Goal: Navigation & Orientation: Find specific page/section

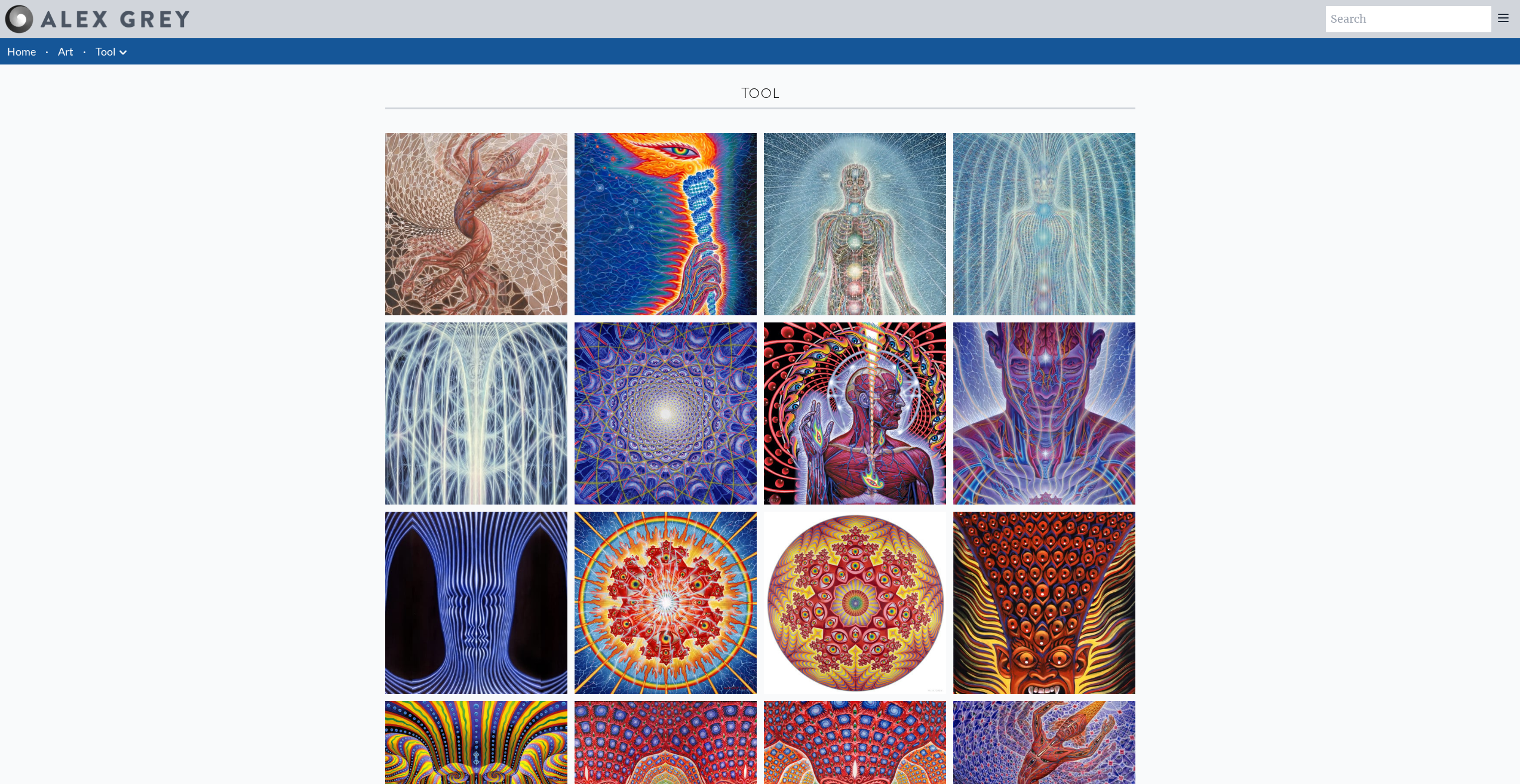
click at [75, 52] on li "Art" at bounding box center [66, 51] width 25 height 27
click at [112, 51] on link "Tool" at bounding box center [106, 51] width 20 height 17
click at [124, 57] on icon at bounding box center [123, 52] width 14 height 14
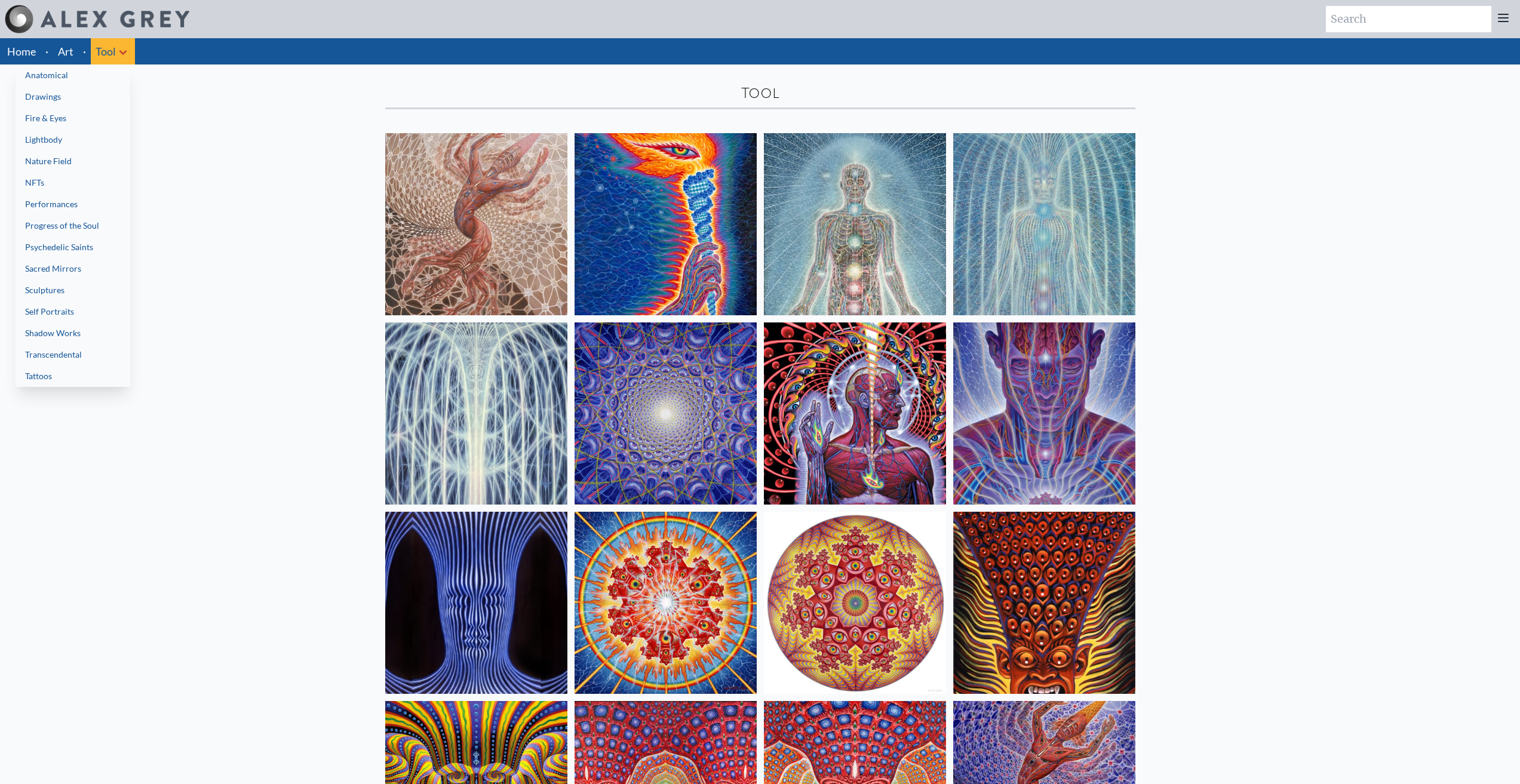
click at [40, 72] on link "Anatomical" at bounding box center [73, 75] width 115 height 22
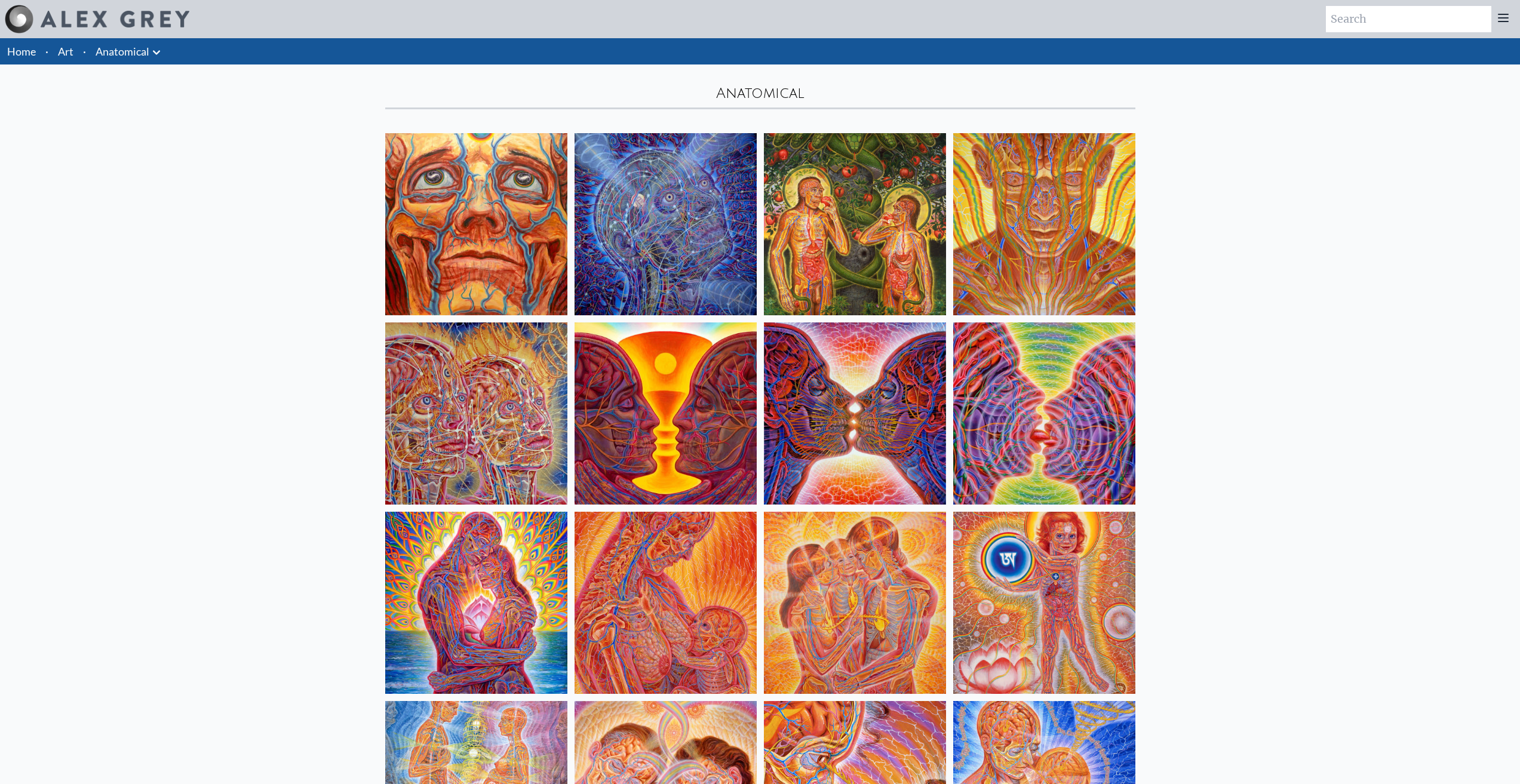
click at [159, 51] on icon at bounding box center [157, 52] width 7 height 4
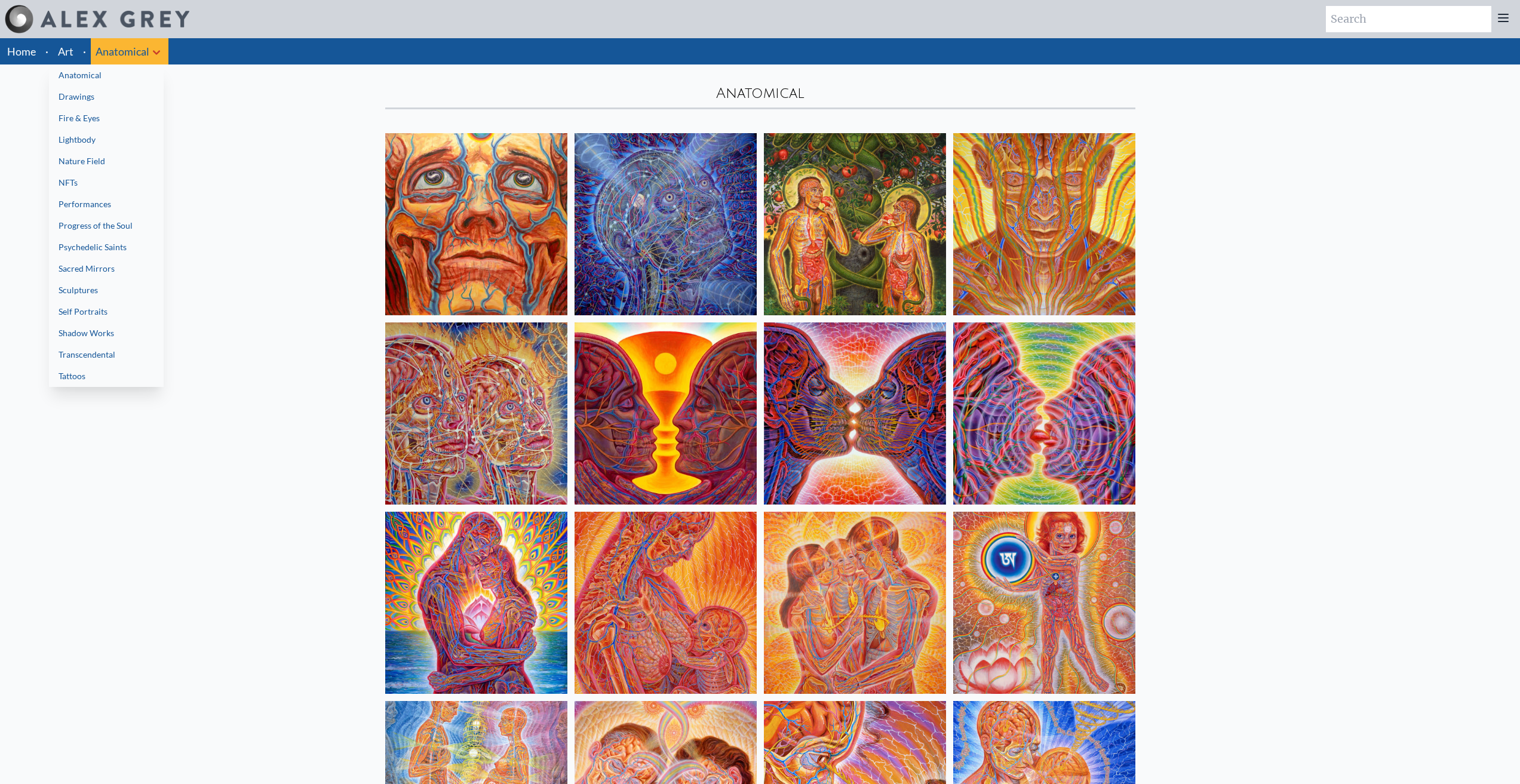
click at [128, 356] on link "Transcendental" at bounding box center [106, 355] width 115 height 22
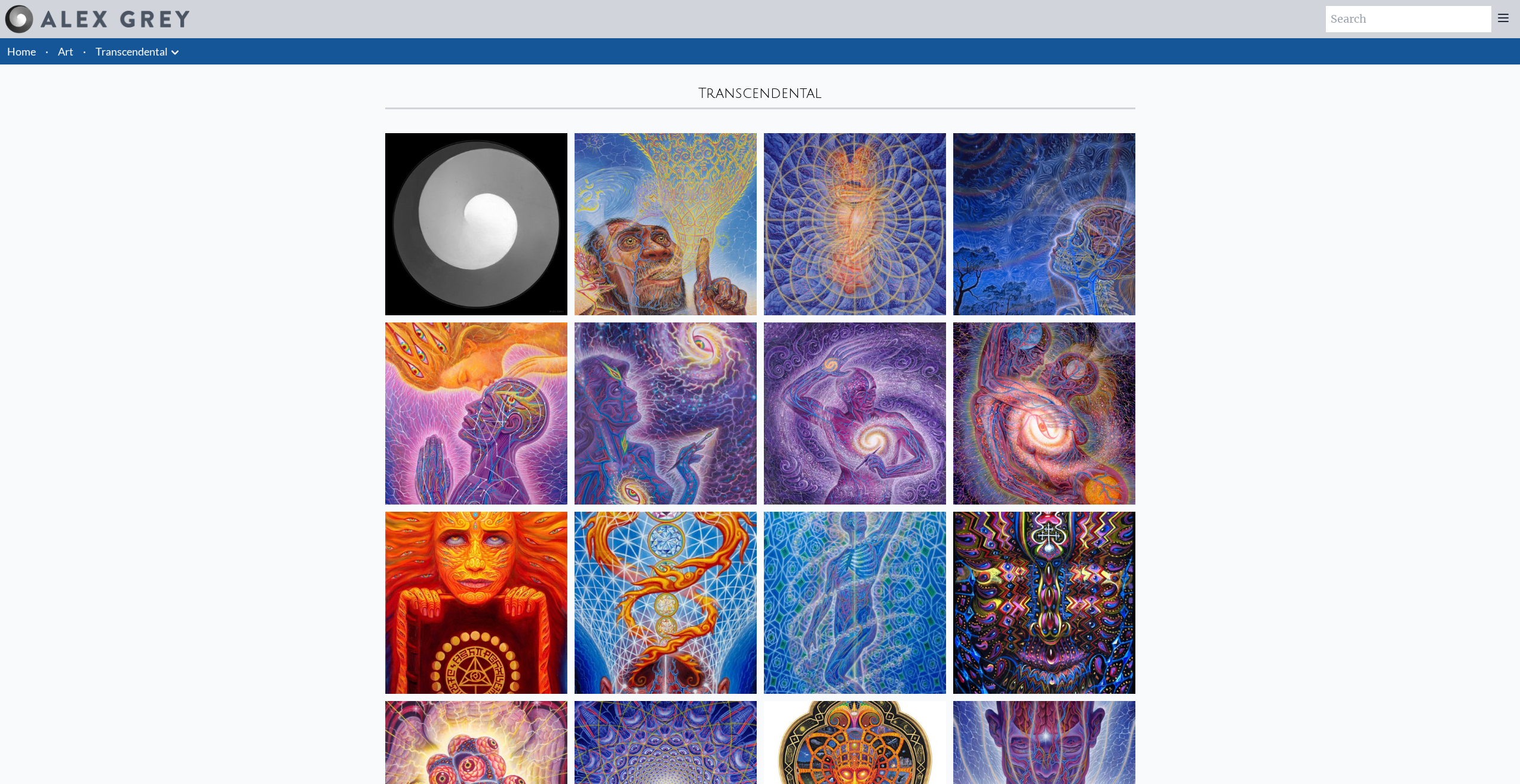
click at [175, 51] on icon at bounding box center [175, 52] width 14 height 14
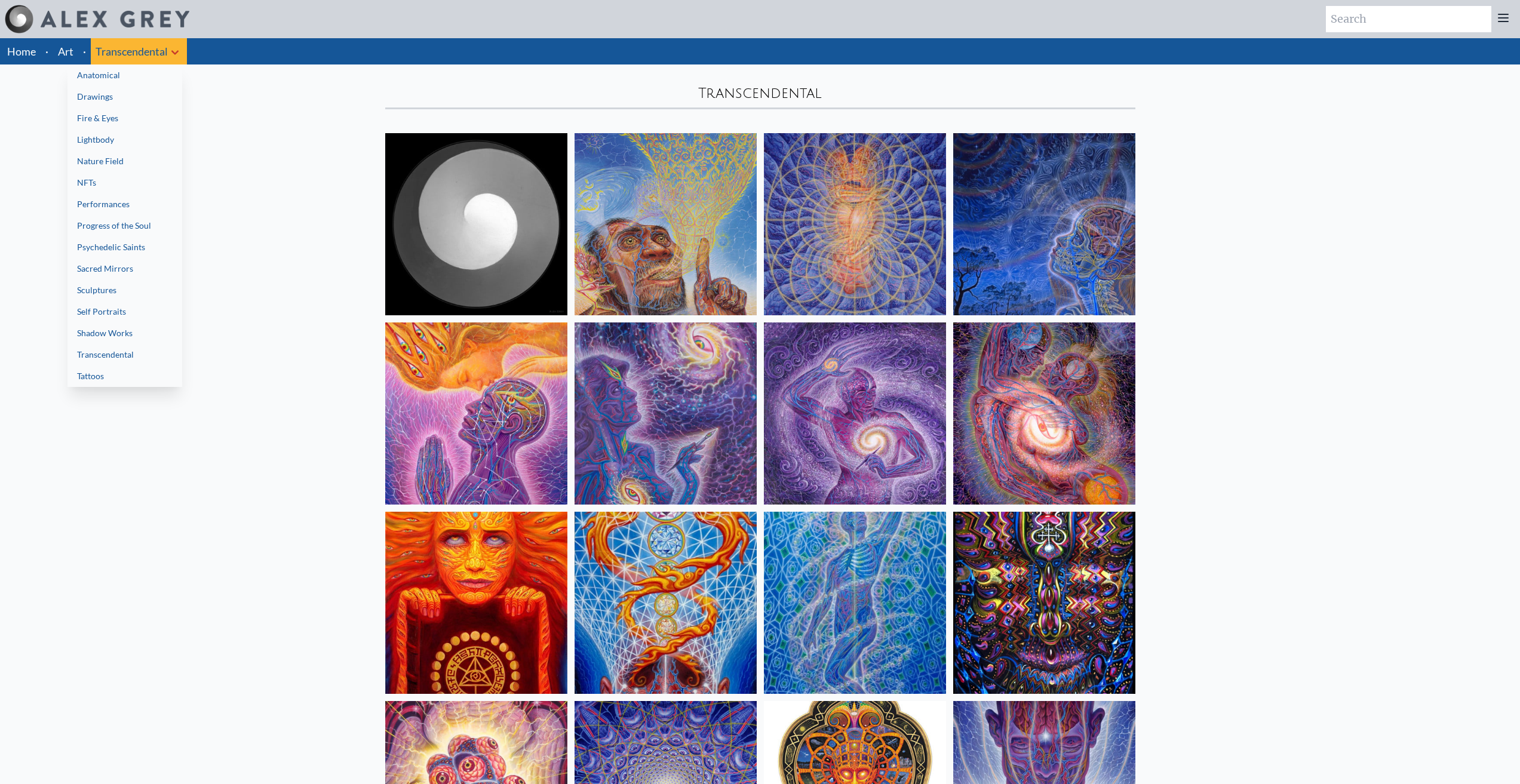
click at [136, 291] on link "Sculptures" at bounding box center [125, 290] width 115 height 22
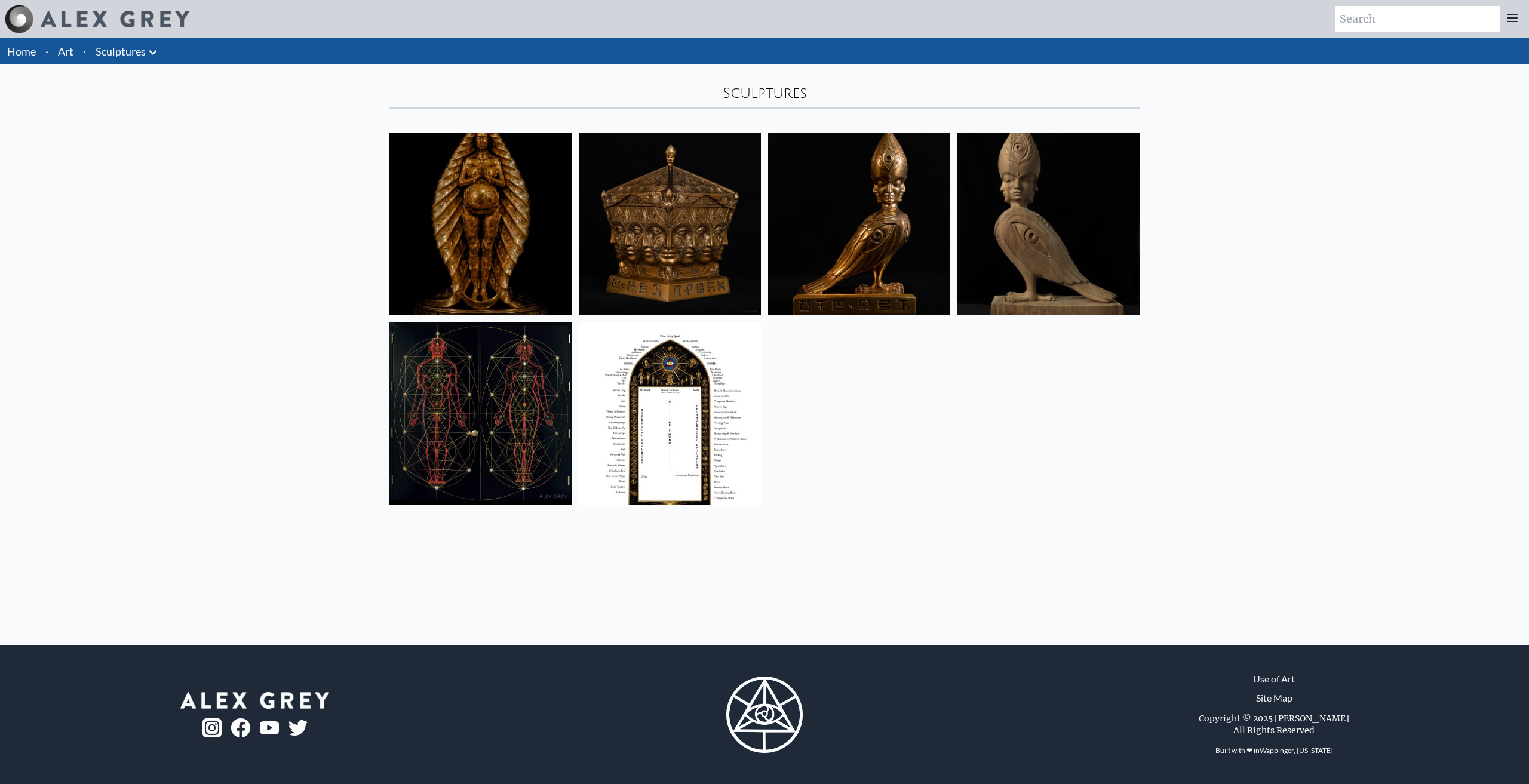
click at [154, 45] on button at bounding box center [153, 51] width 14 height 17
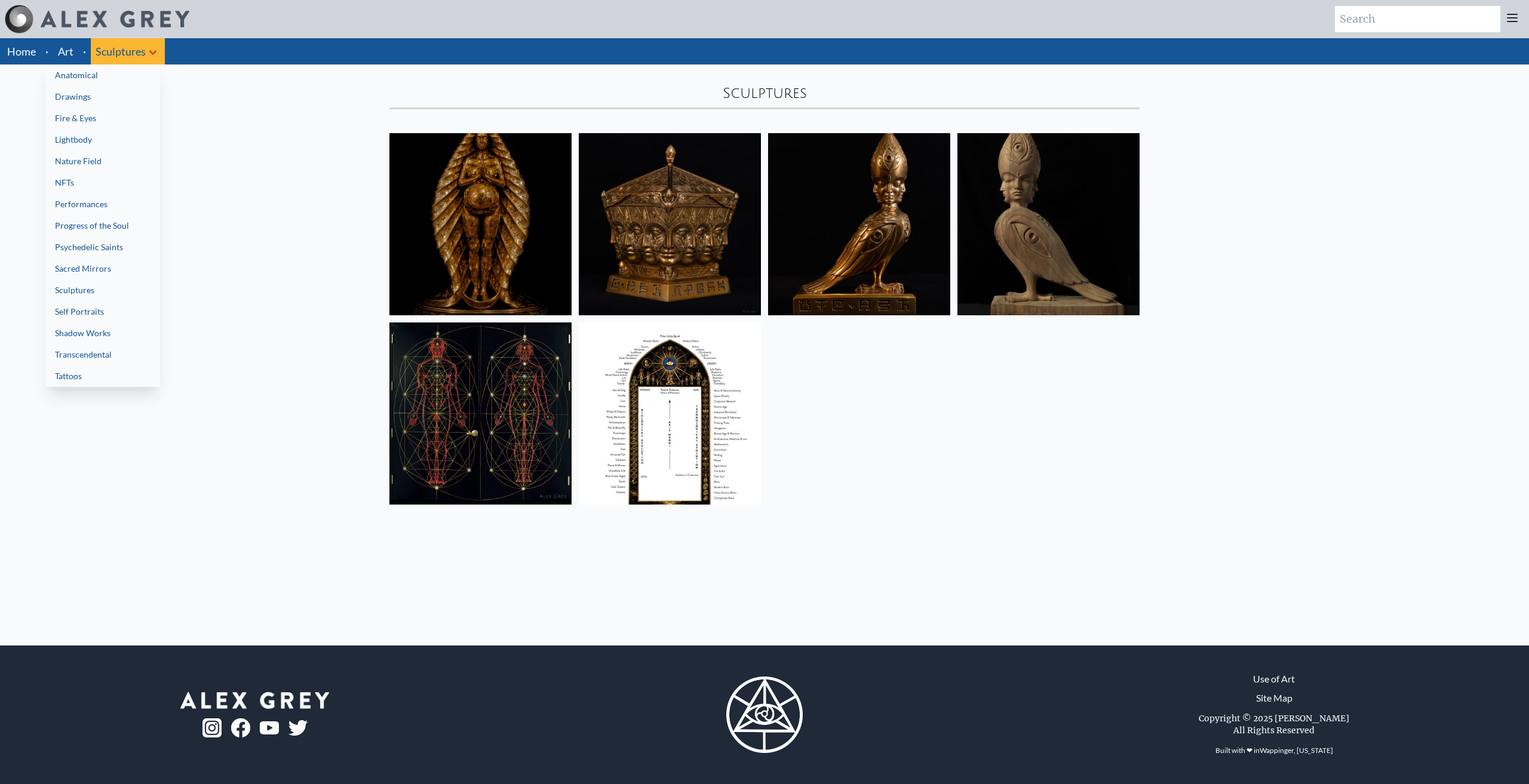
click at [106, 205] on link "Performances" at bounding box center [102, 204] width 115 height 22
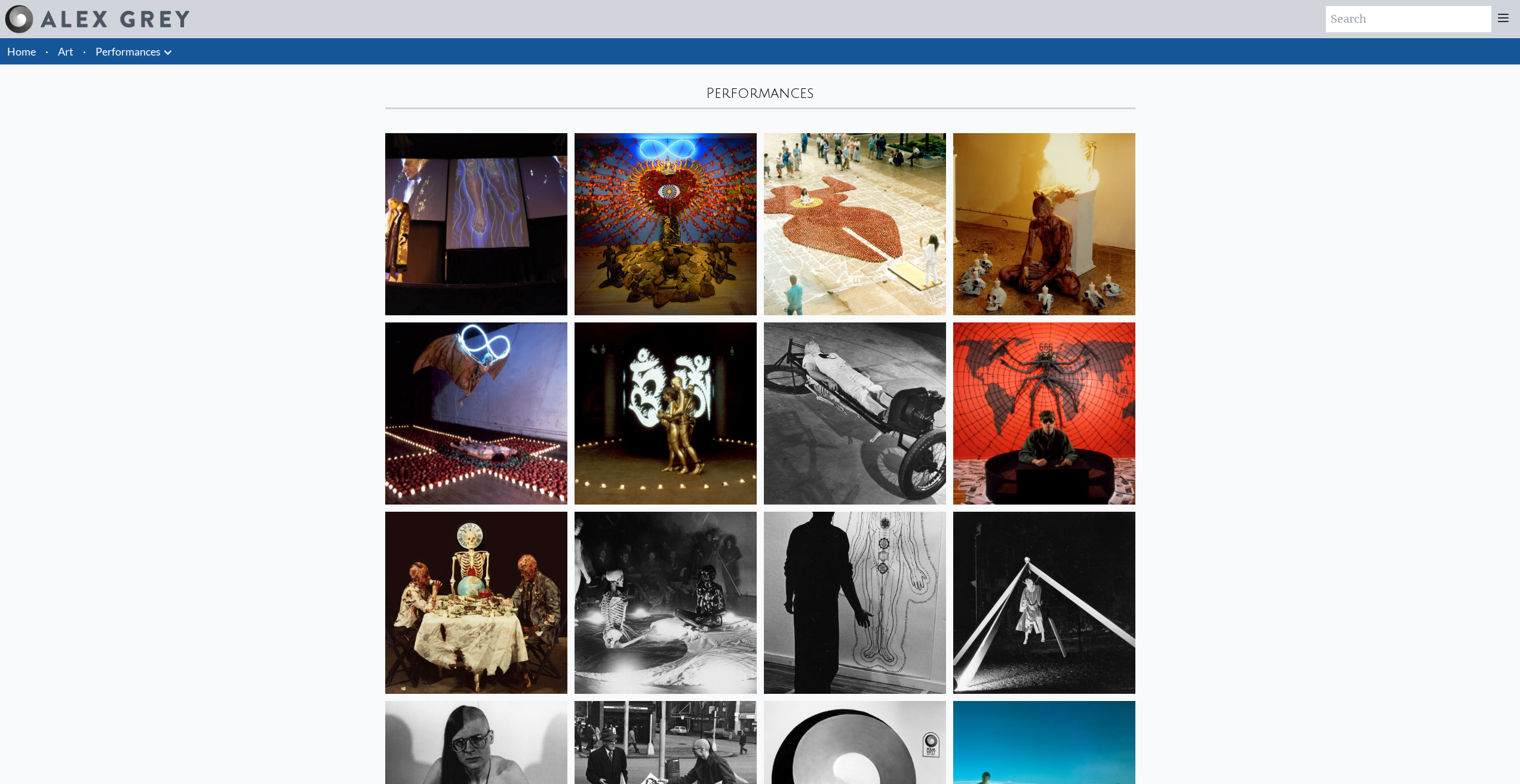
click at [152, 48] on link "Performances" at bounding box center [128, 51] width 65 height 17
click at [171, 51] on icon at bounding box center [168, 52] width 7 height 4
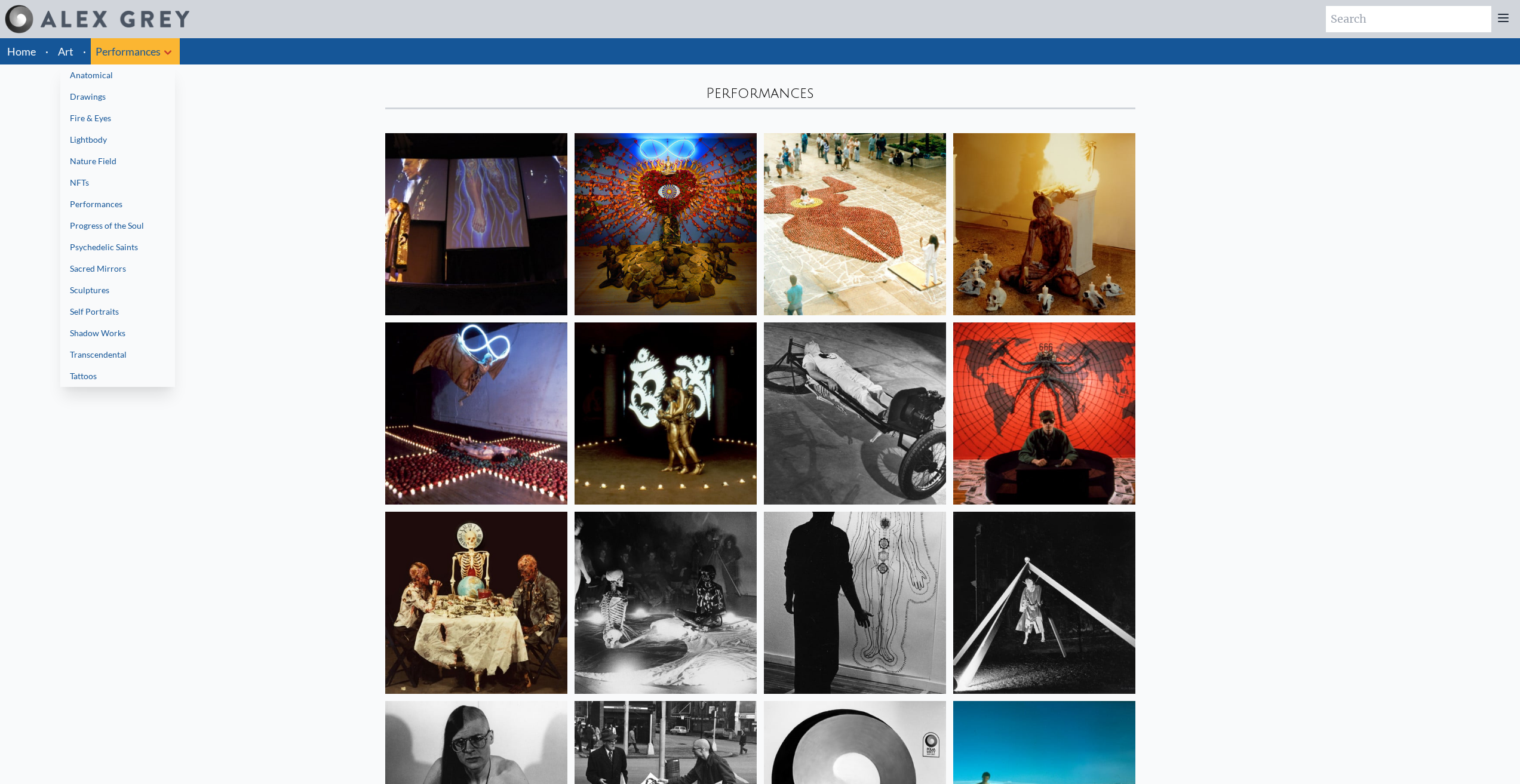
click at [128, 156] on link "Nature Field" at bounding box center [118, 162] width 115 height 22
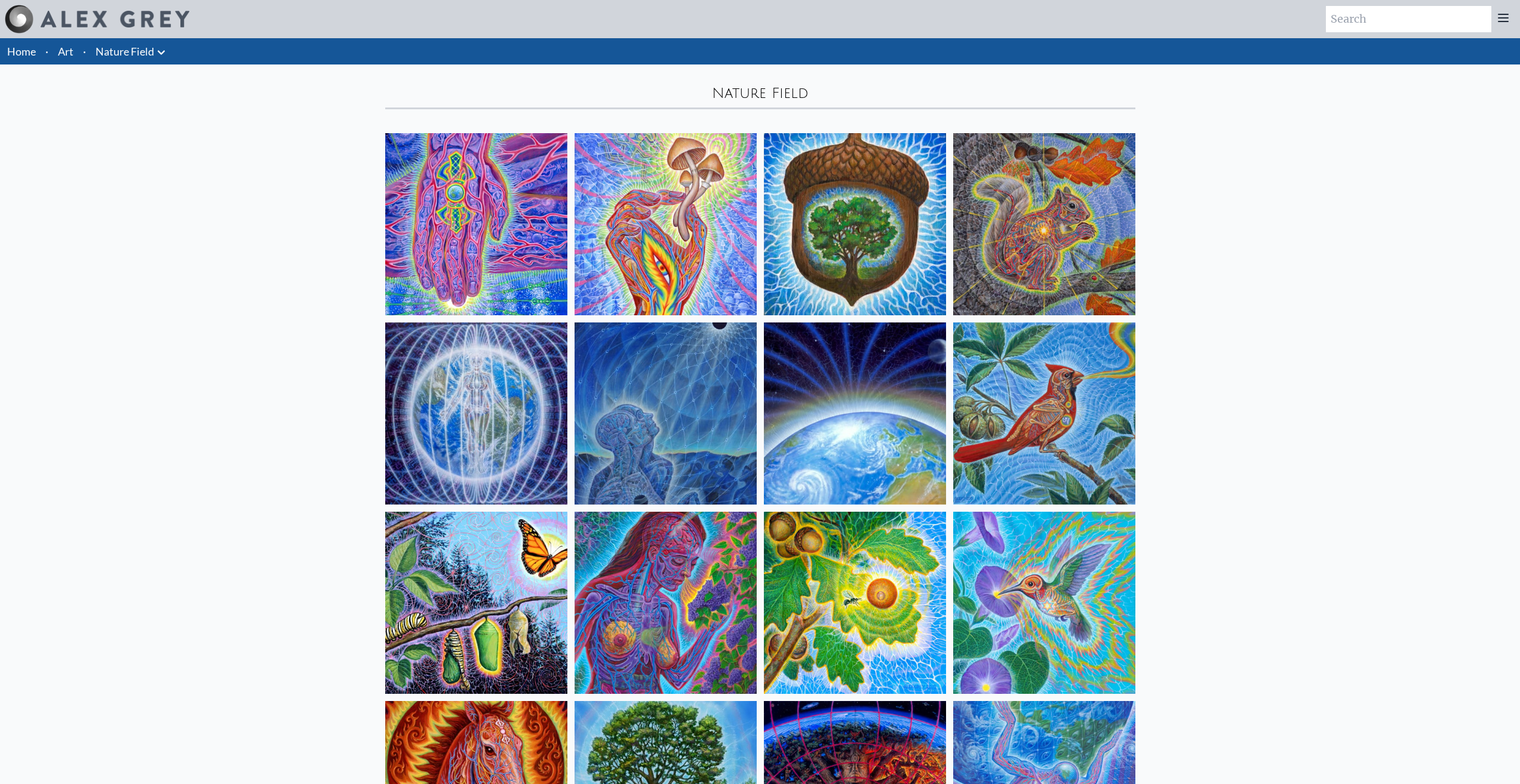
click at [163, 59] on icon at bounding box center [162, 52] width 14 height 14
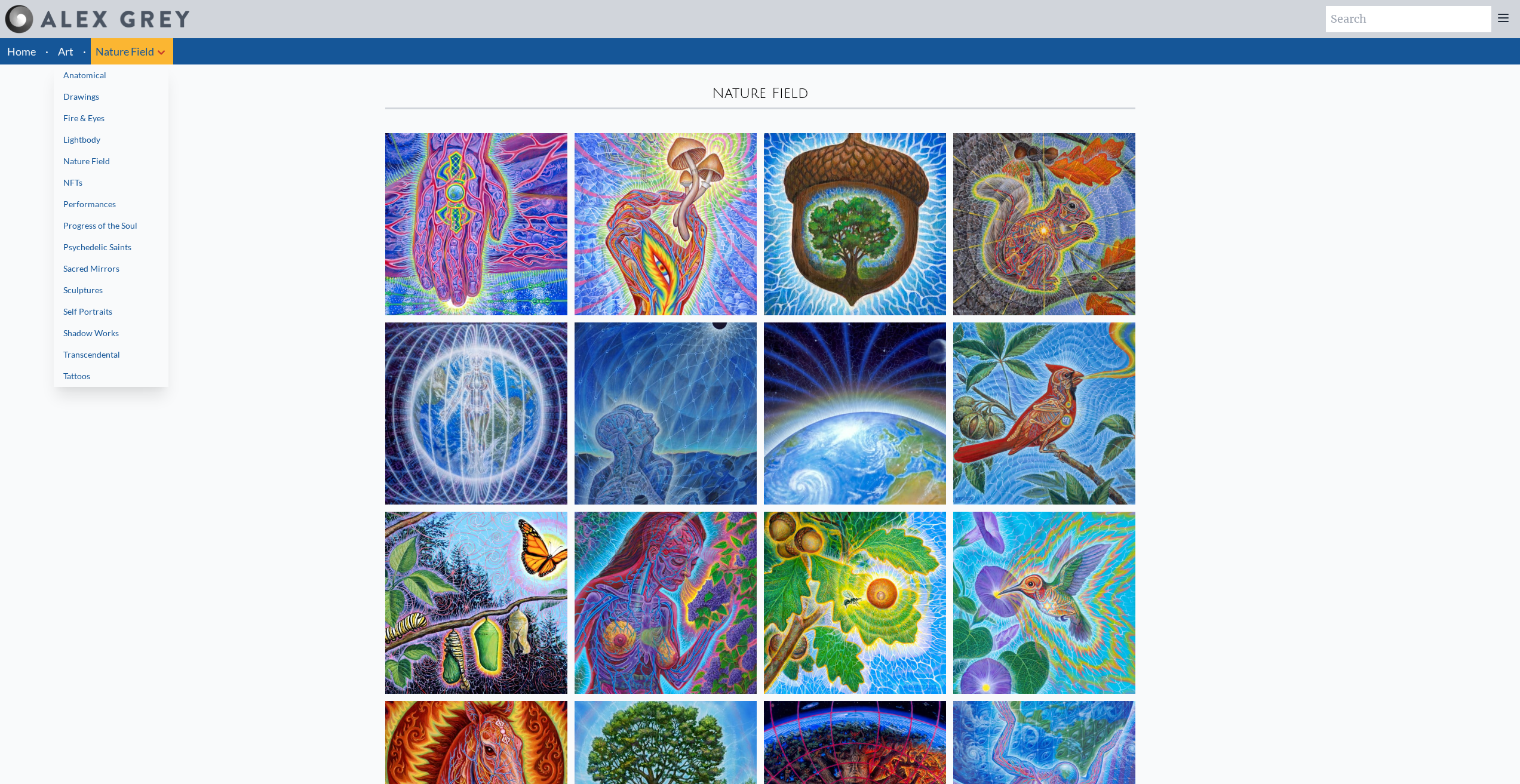
click at [135, 222] on link "Progress of the Soul" at bounding box center [111, 226] width 115 height 22
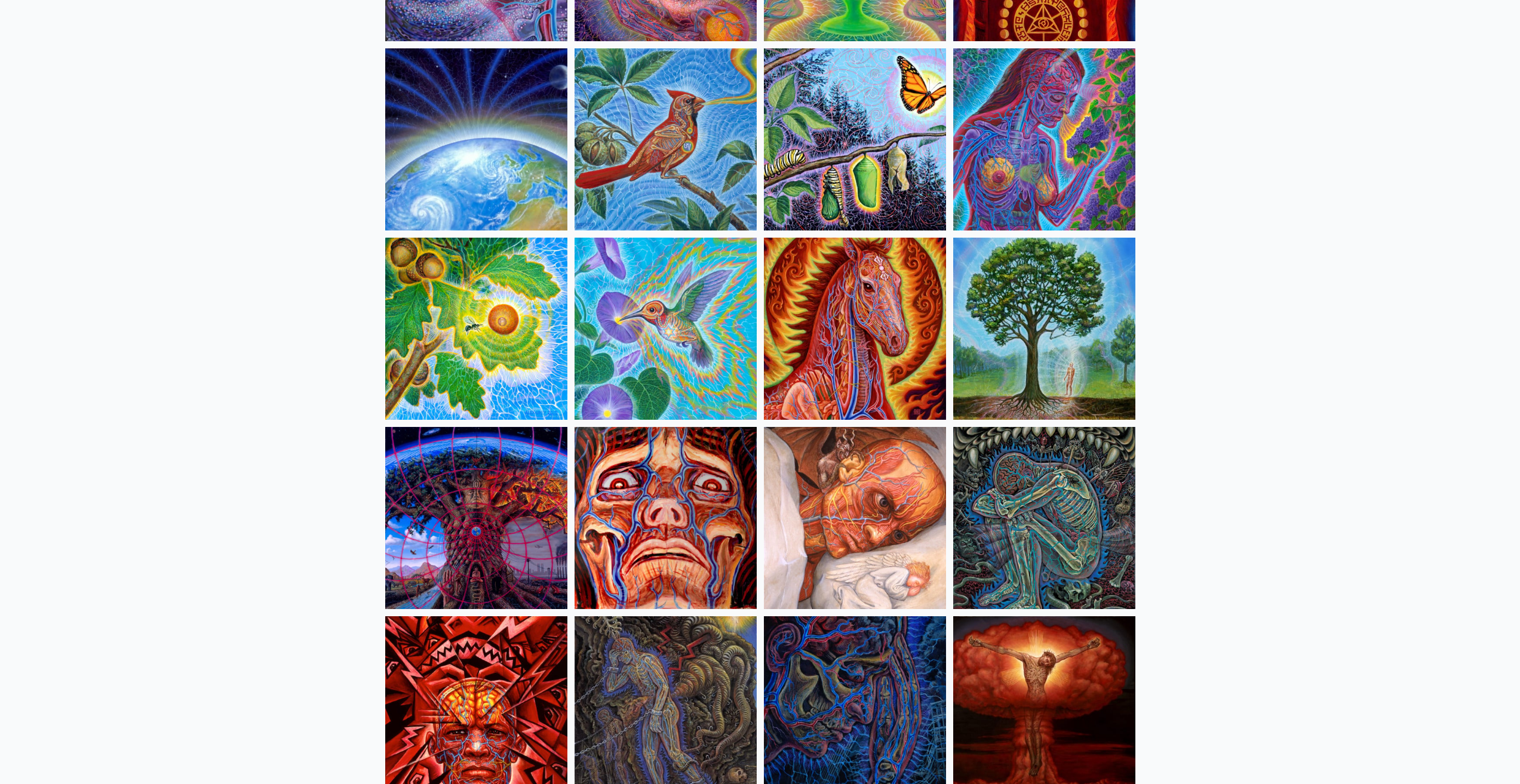
scroll to position [2121, 0]
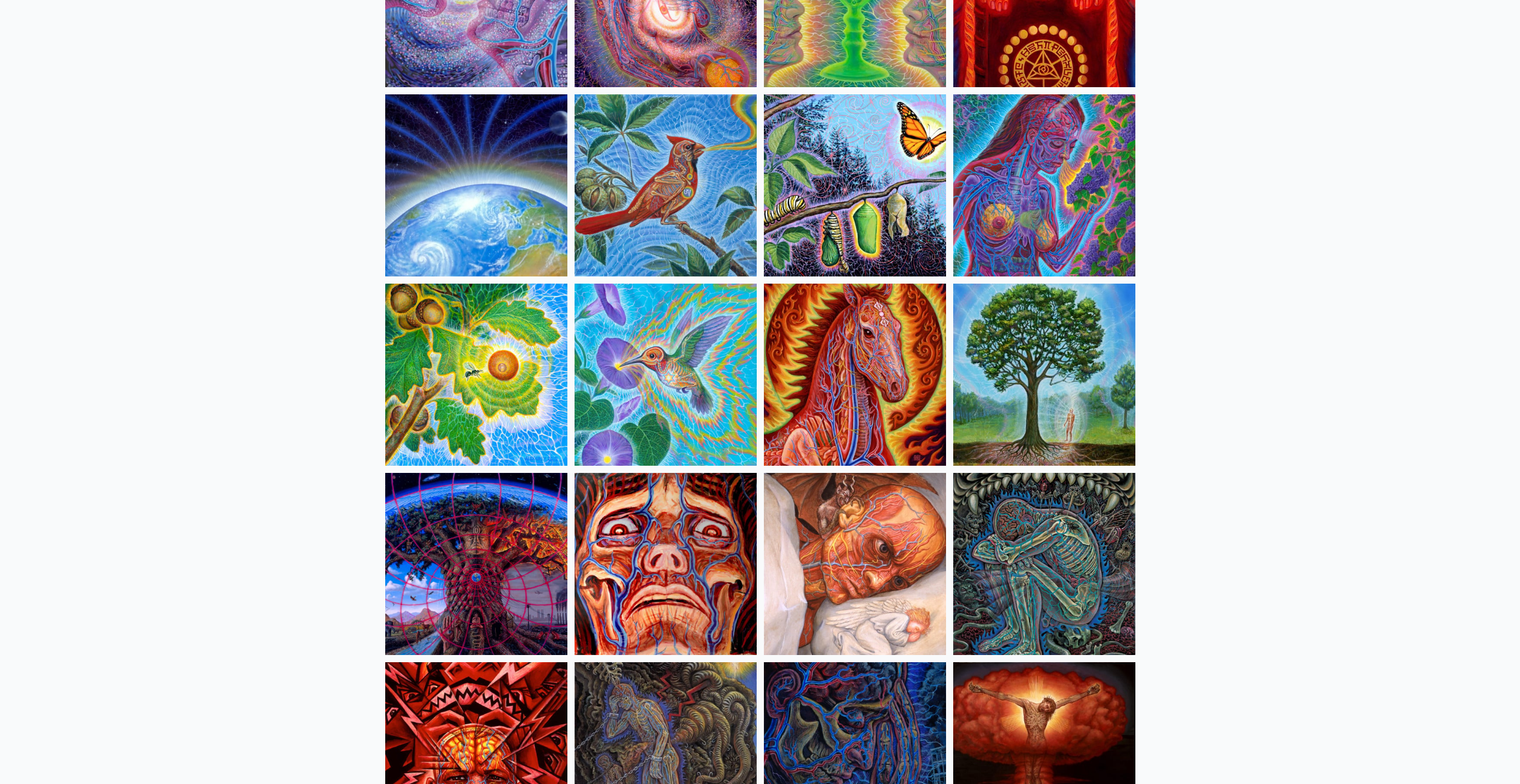
click at [673, 575] on img at bounding box center [665, 564] width 182 height 182
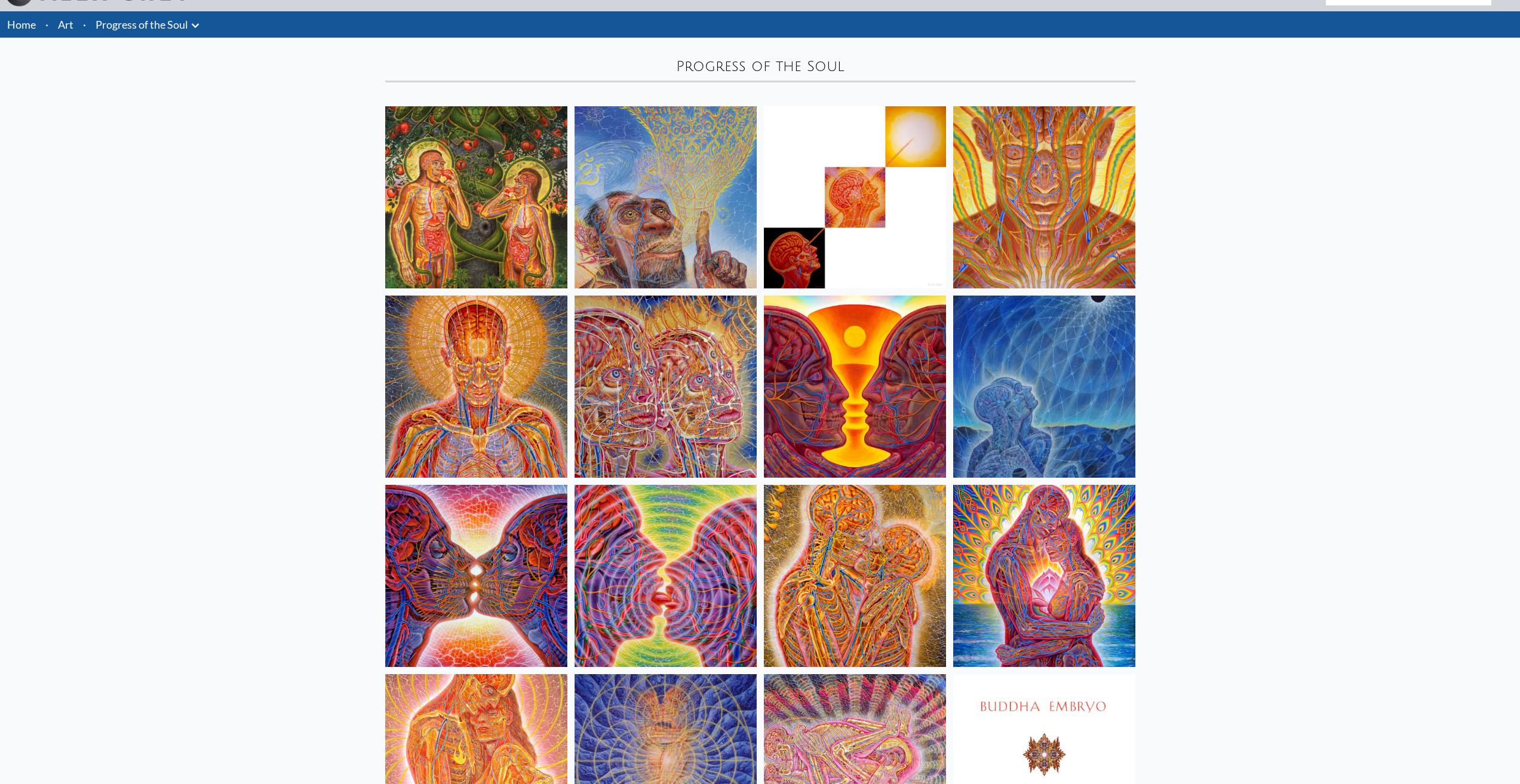
scroll to position [0, 0]
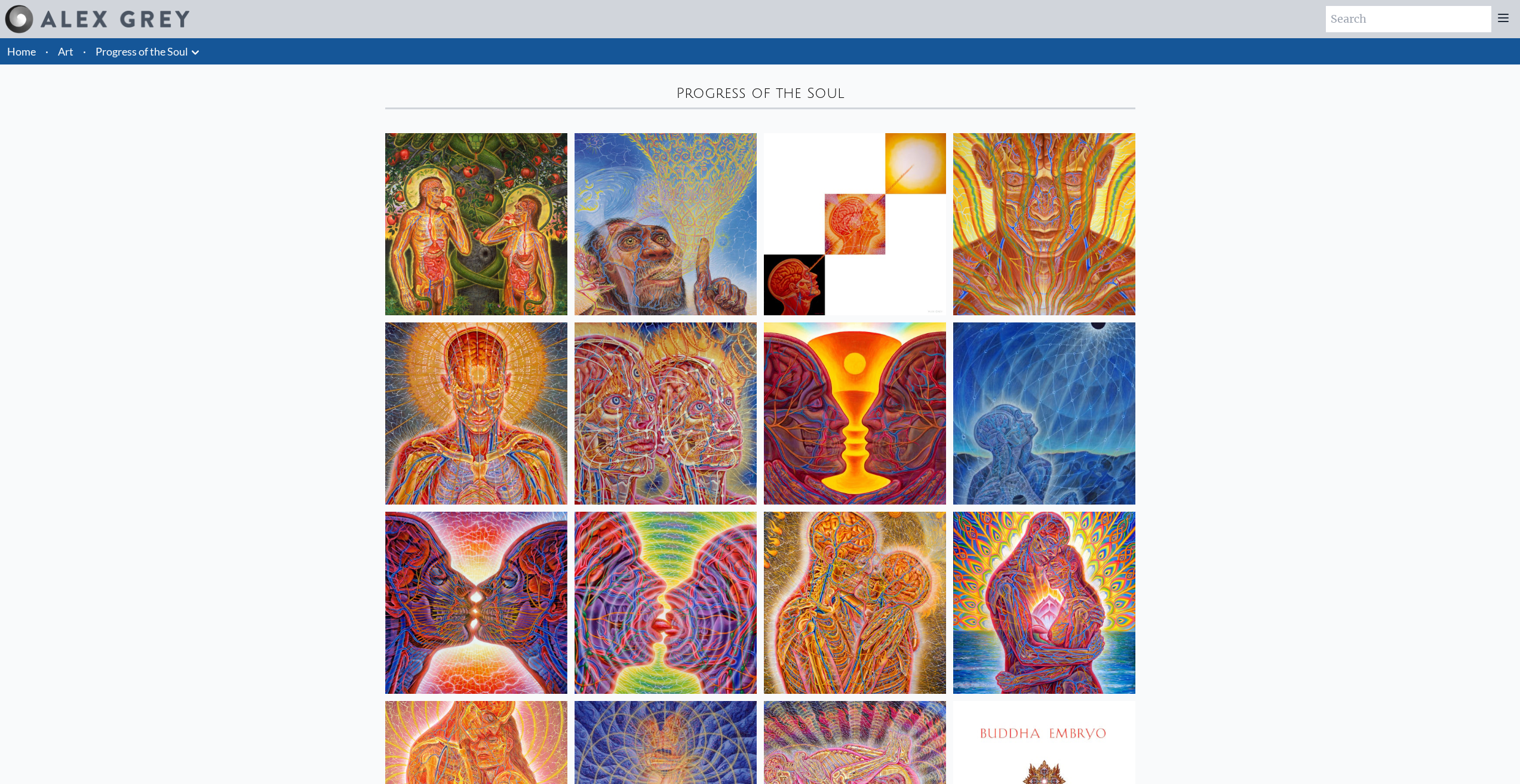
click at [189, 46] on icon at bounding box center [195, 52] width 14 height 14
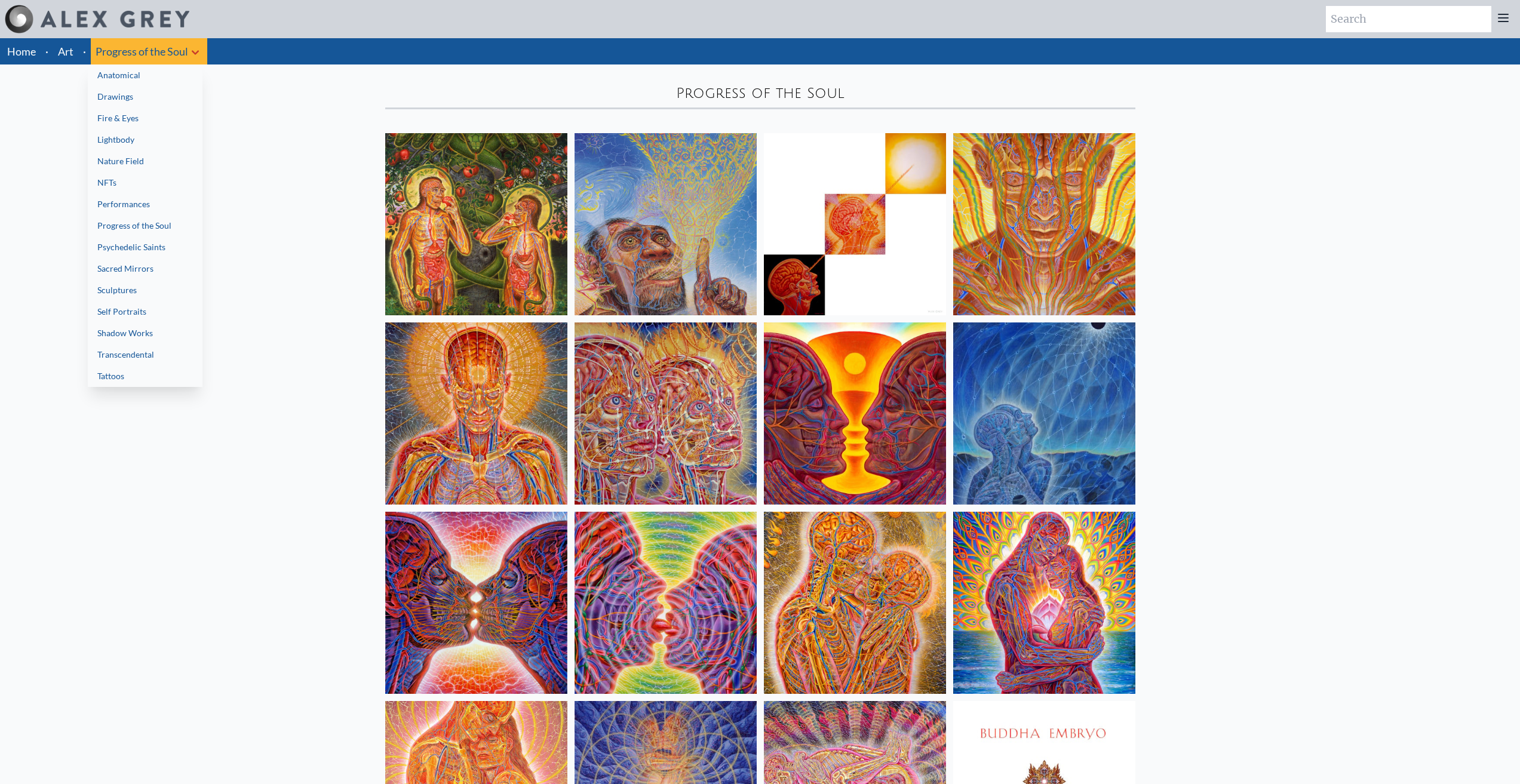
click at [152, 257] on link "Psychedelic Saints" at bounding box center [145, 247] width 115 height 22
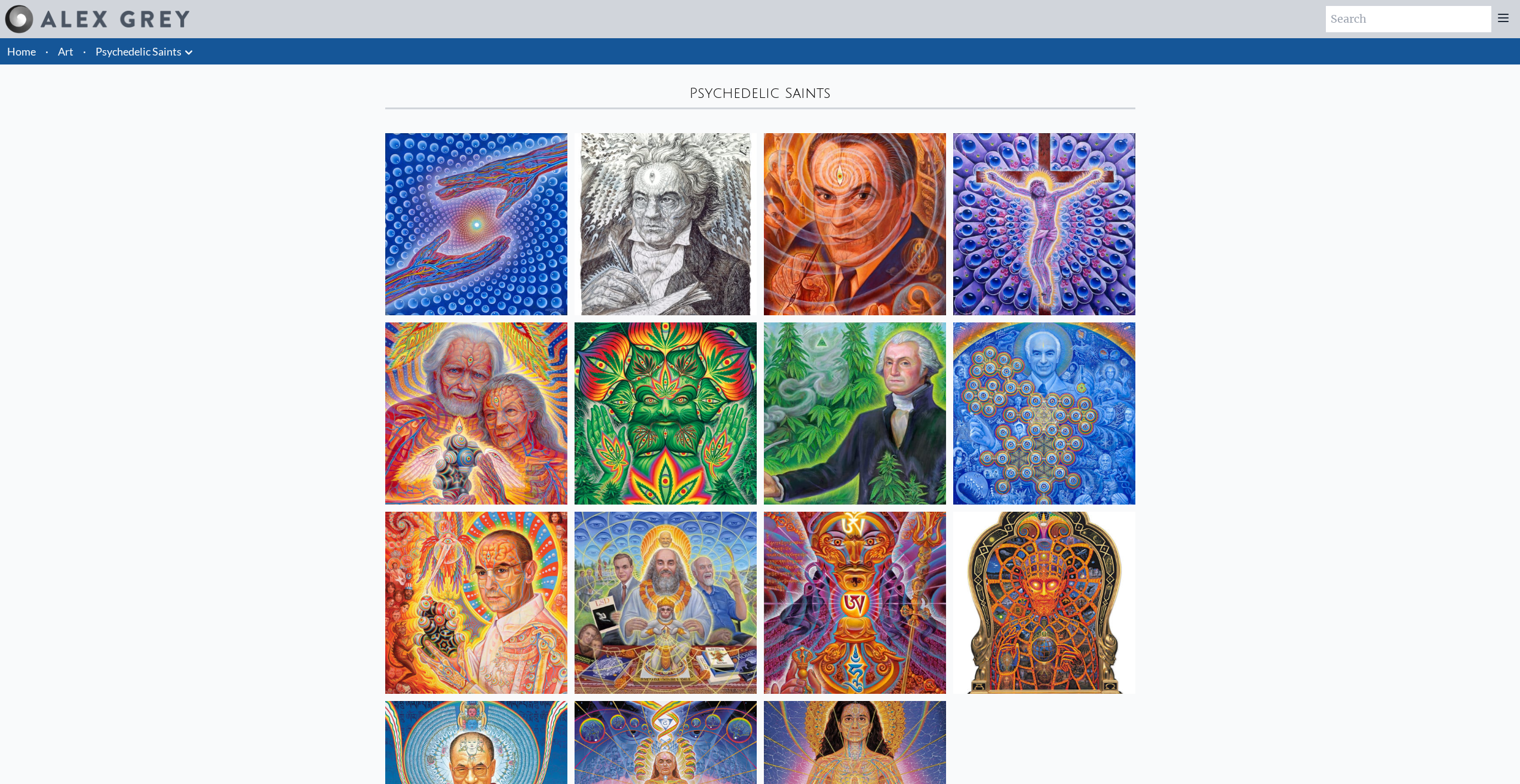
click at [192, 61] on li "Psychedelic Saints Anatomical Drawings" at bounding box center [146, 51] width 110 height 27
click at [187, 49] on icon at bounding box center [189, 52] width 14 height 14
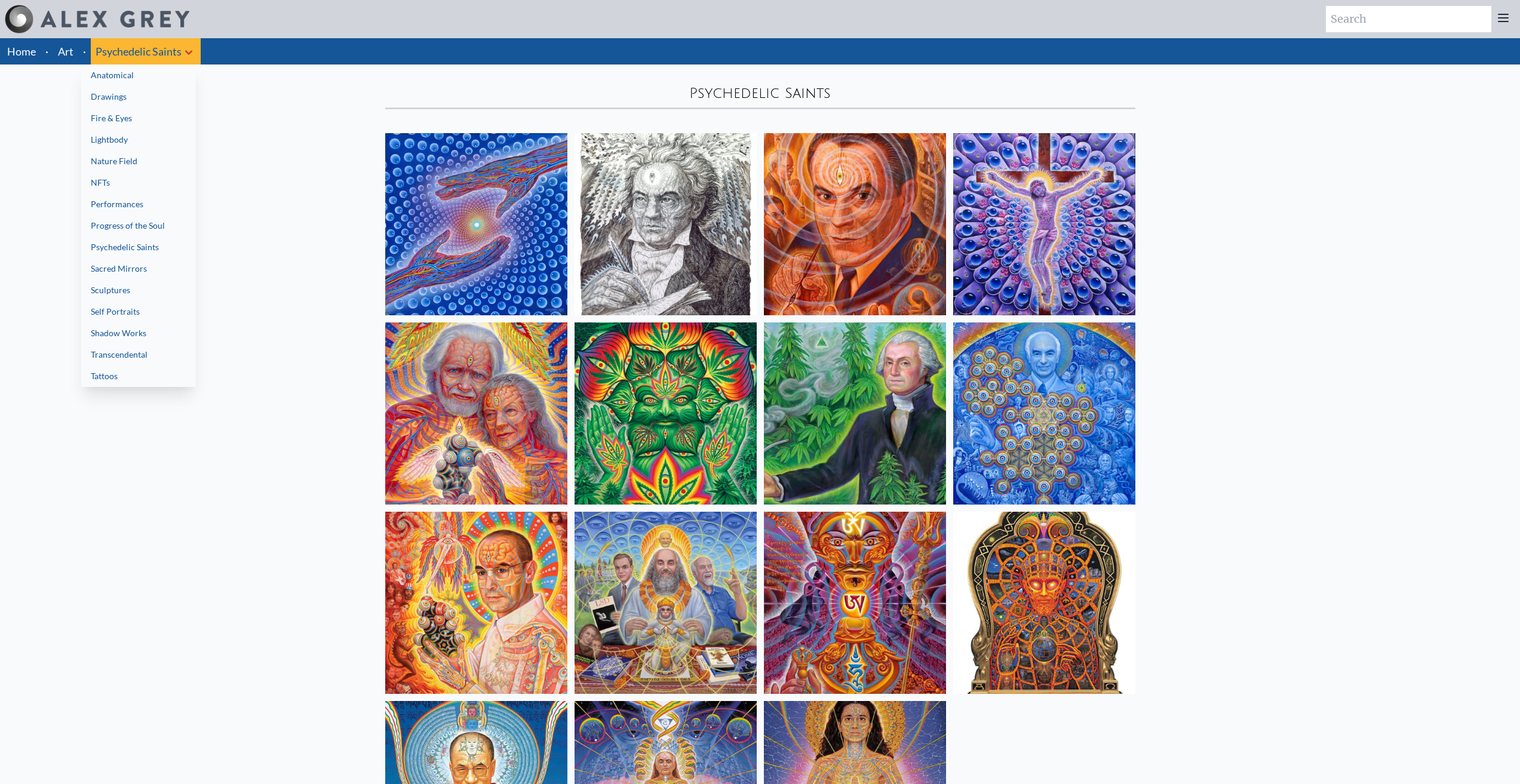
click at [137, 269] on link "Sacred Mirrors" at bounding box center [139, 269] width 115 height 22
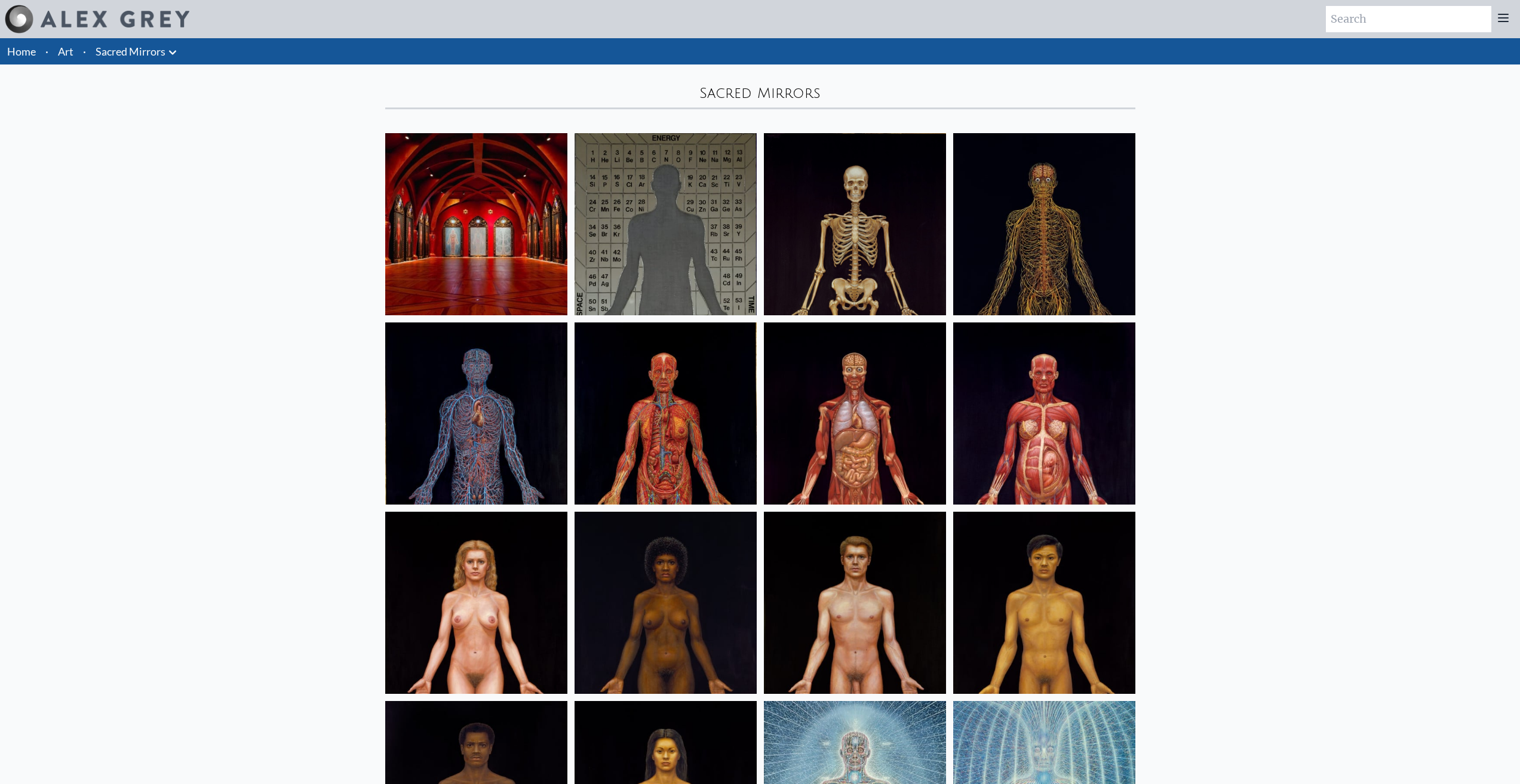
click at [171, 56] on icon at bounding box center [172, 52] width 14 height 14
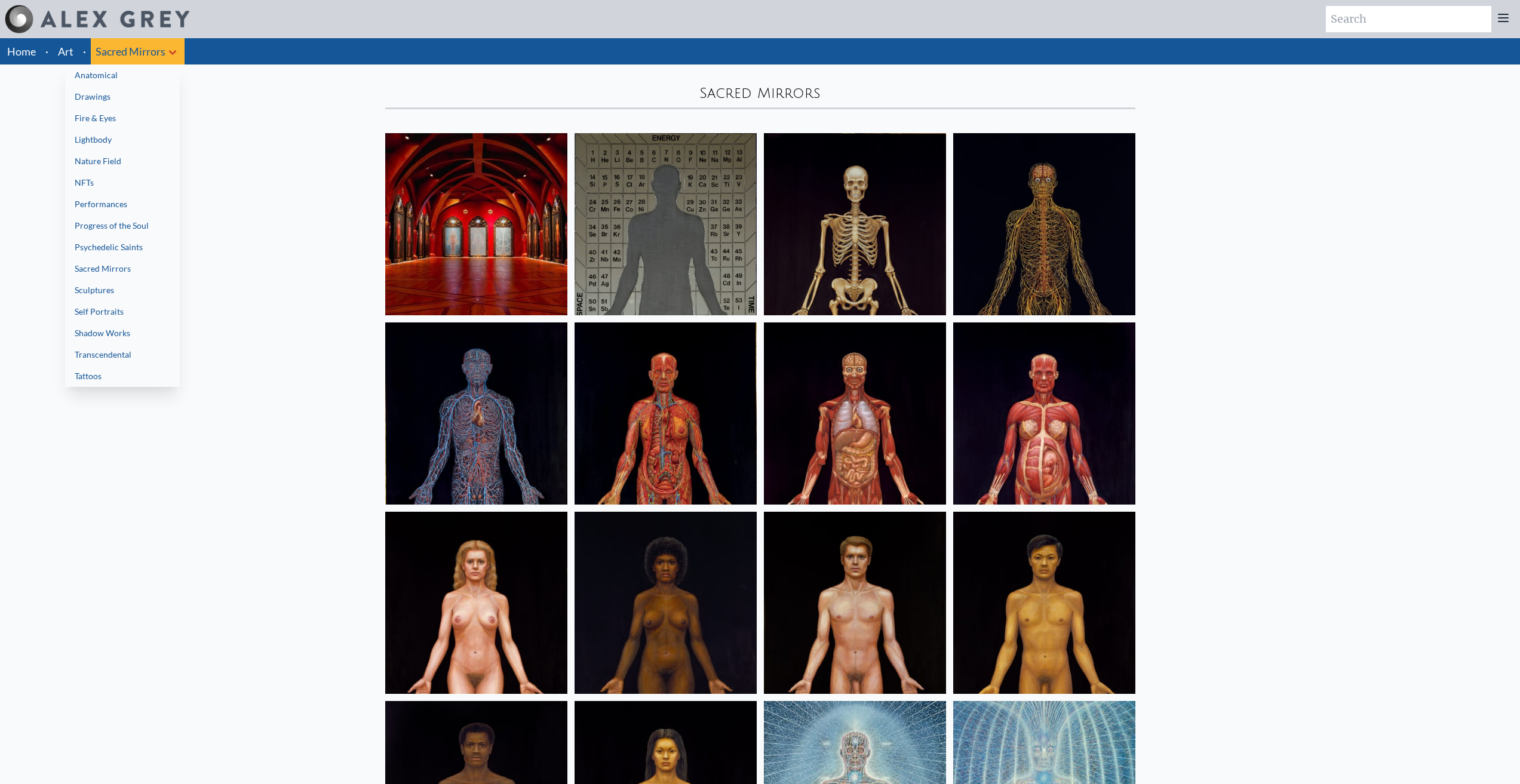
click at [116, 136] on link "Lightbody" at bounding box center [122, 140] width 115 height 22
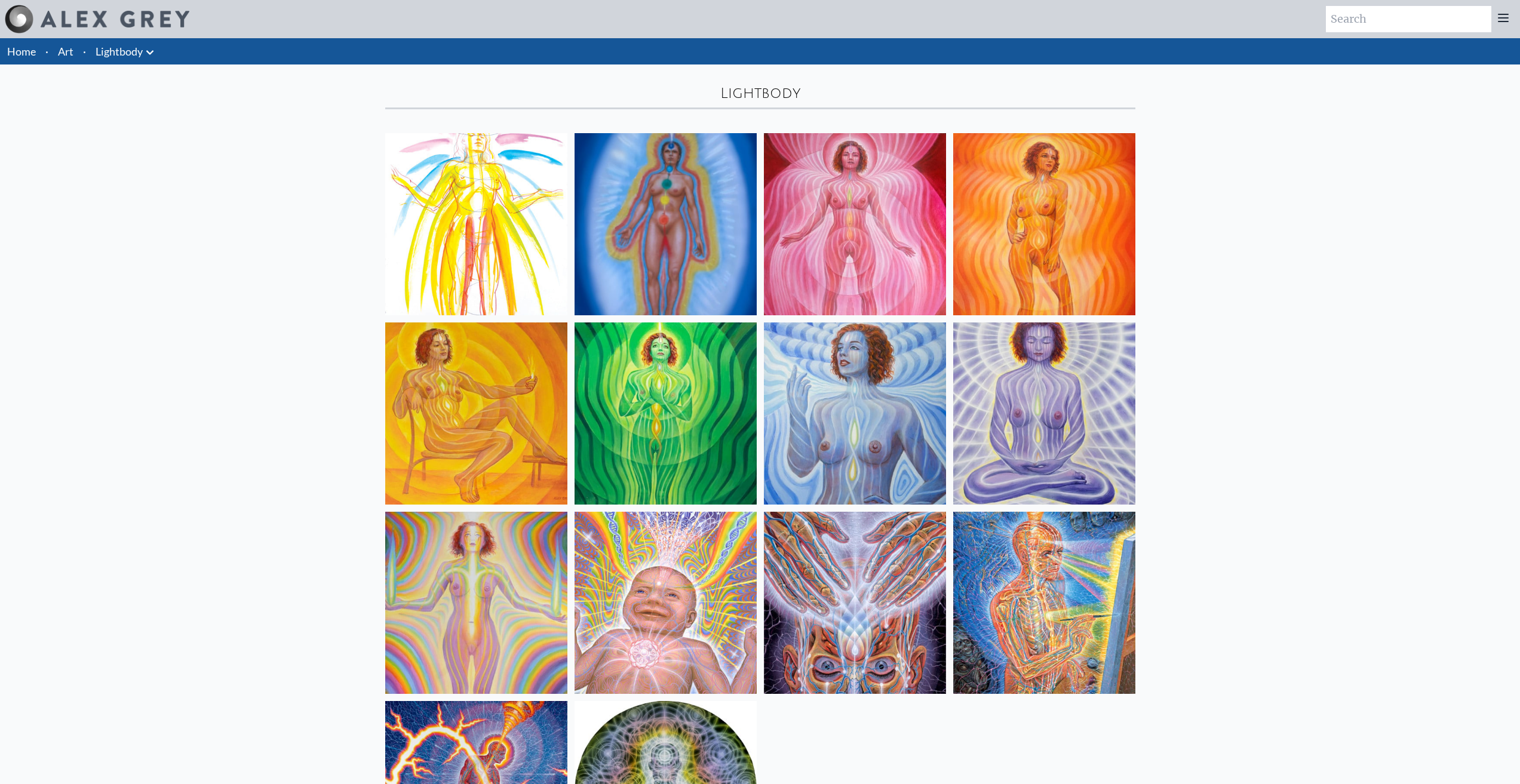
click at [139, 57] on link "Lightbody" at bounding box center [119, 51] width 47 height 17
click at [145, 51] on icon at bounding box center [150, 52] width 14 height 14
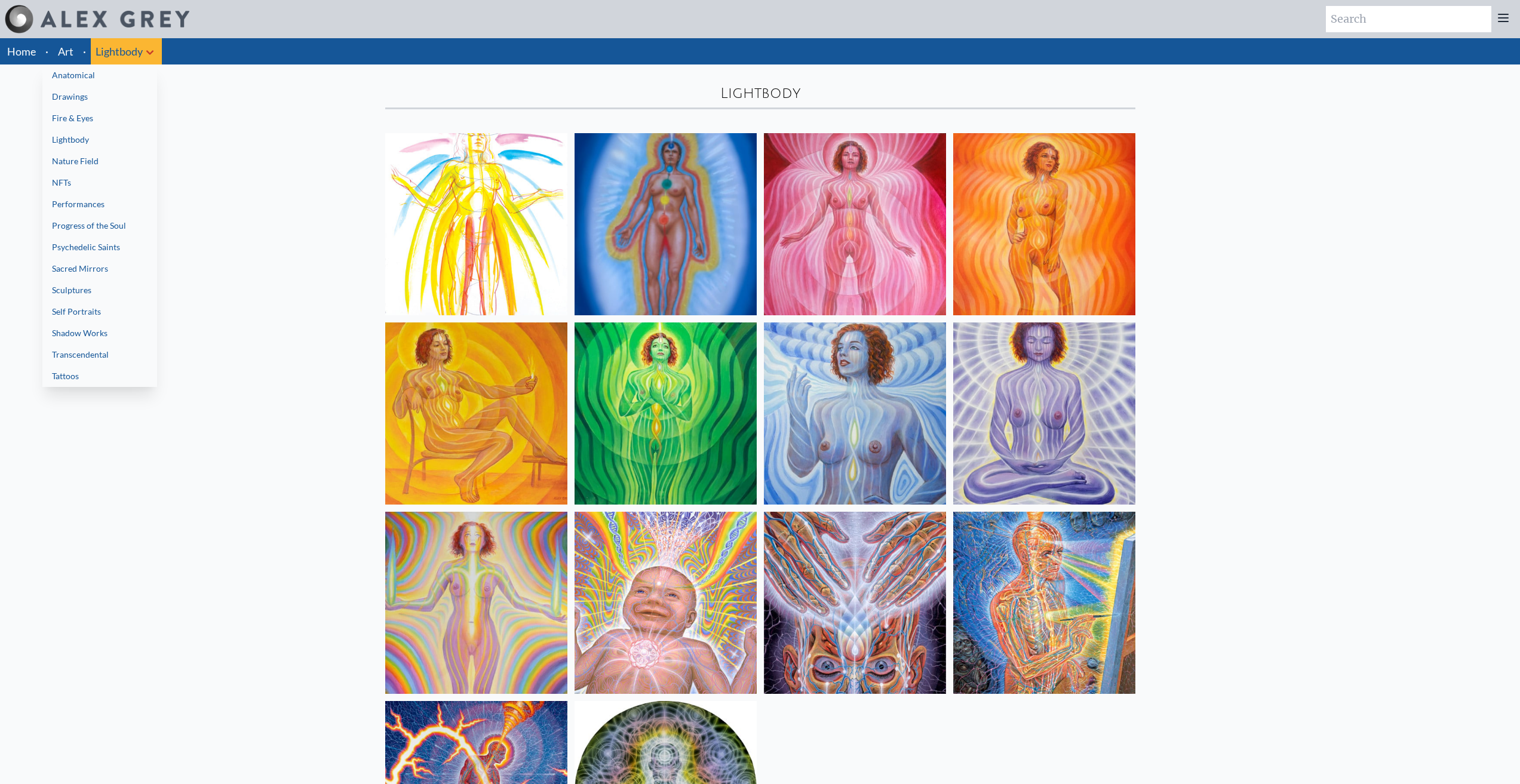
click at [98, 101] on link "Drawings" at bounding box center [99, 97] width 115 height 22
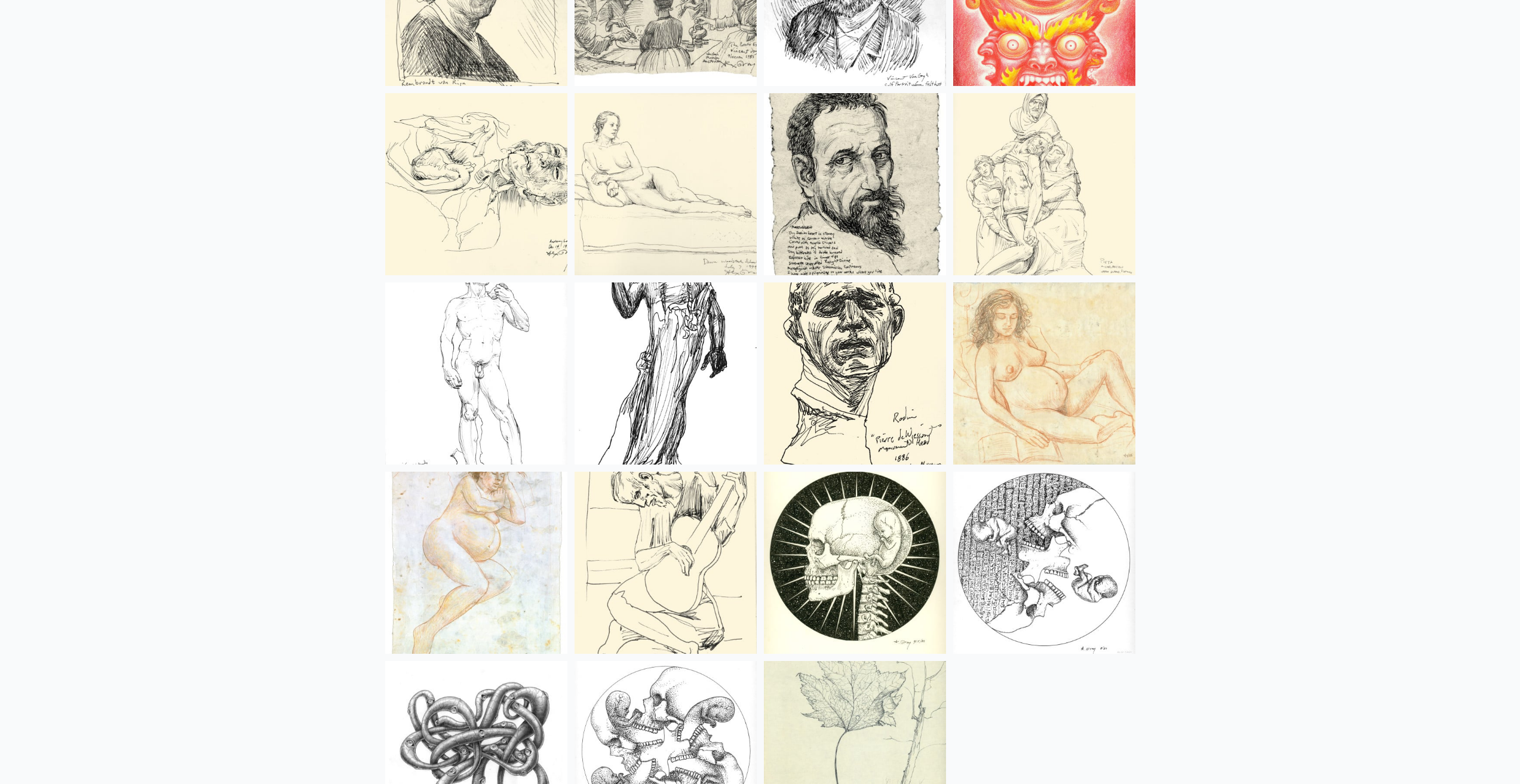
scroll to position [2914, 0]
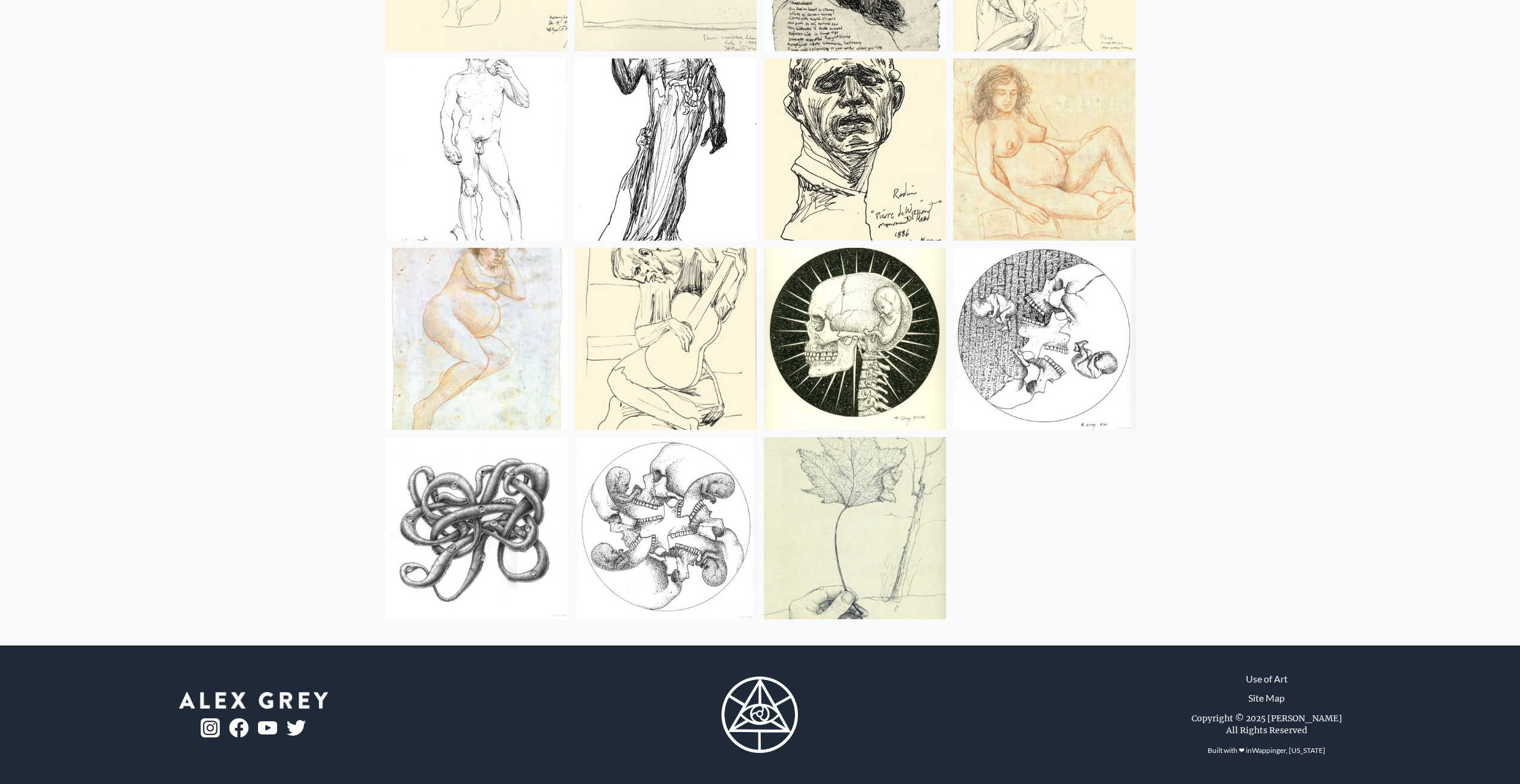
drag, startPoint x: 37, startPoint y: 23, endPoint x: 39, endPoint y: 40, distance: 17.1
